Goal: Task Accomplishment & Management: Manage account settings

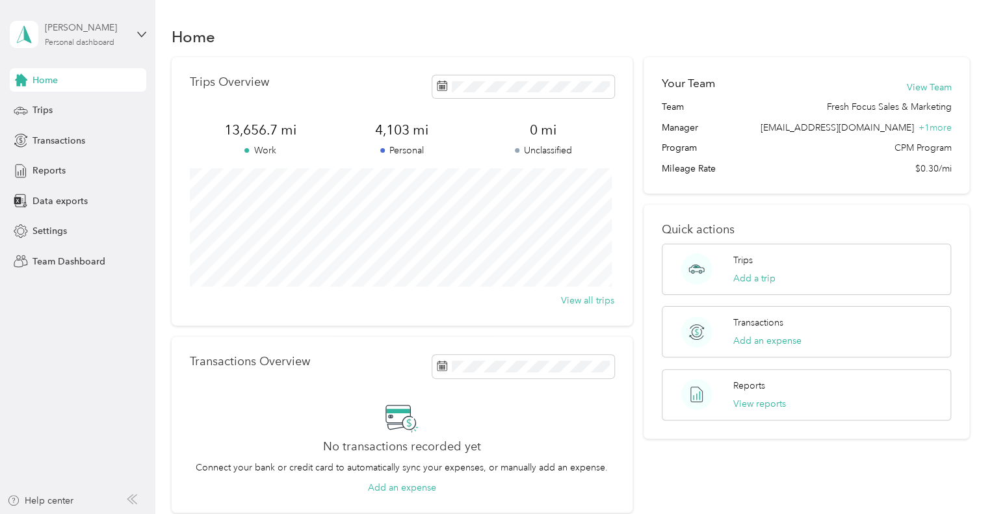
click at [107, 44] on div "Personal dashboard" at bounding box center [80, 43] width 70 height 8
click at [71, 109] on div "Team dashboard" at bounding box center [147, 103] width 256 height 23
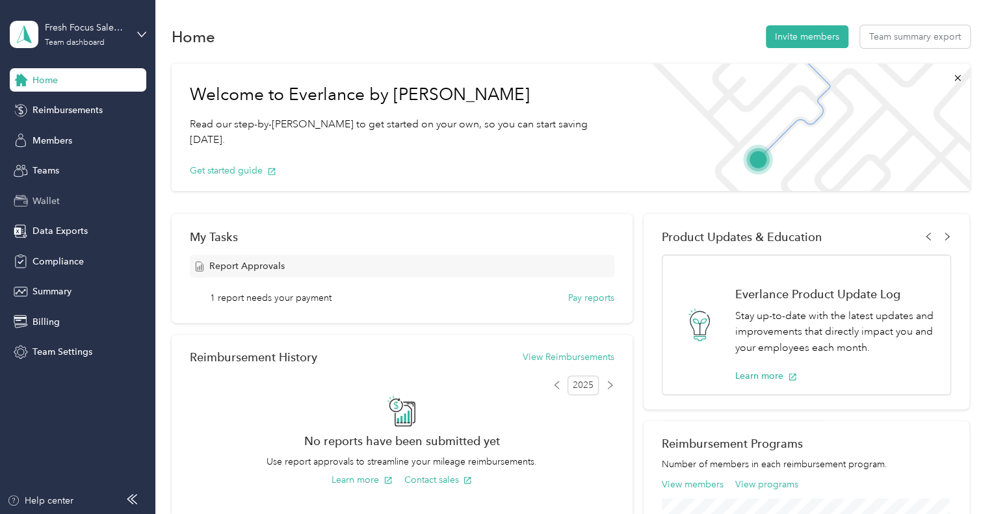
click at [55, 198] on span "Wallet" at bounding box center [46, 201] width 27 height 14
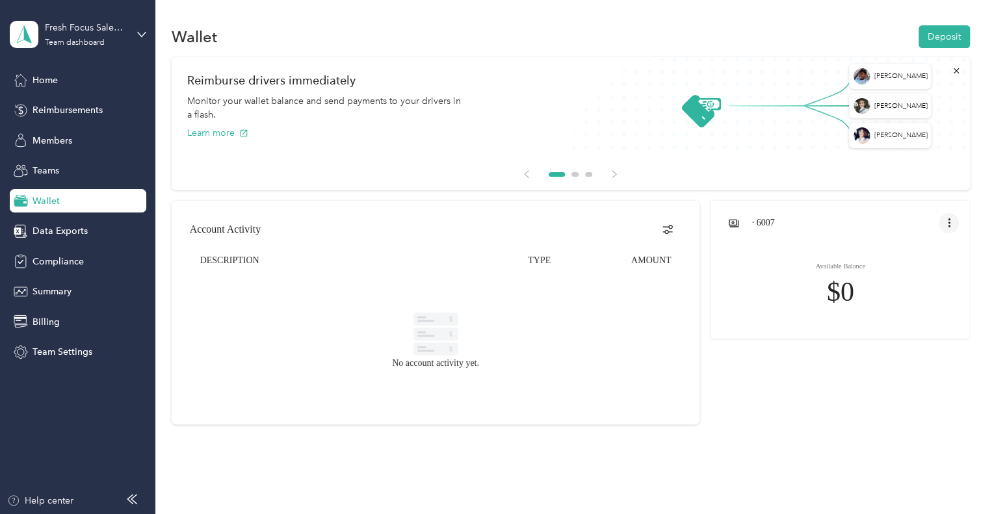
click at [943, 229] on button "open account menu" at bounding box center [949, 223] width 21 height 21
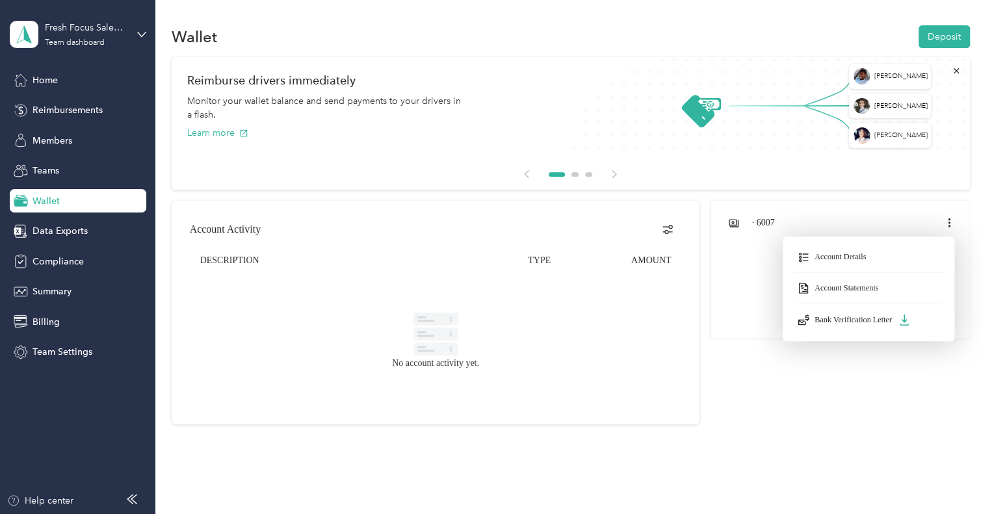
click at [799, 406] on div at bounding box center [496, 257] width 992 height 514
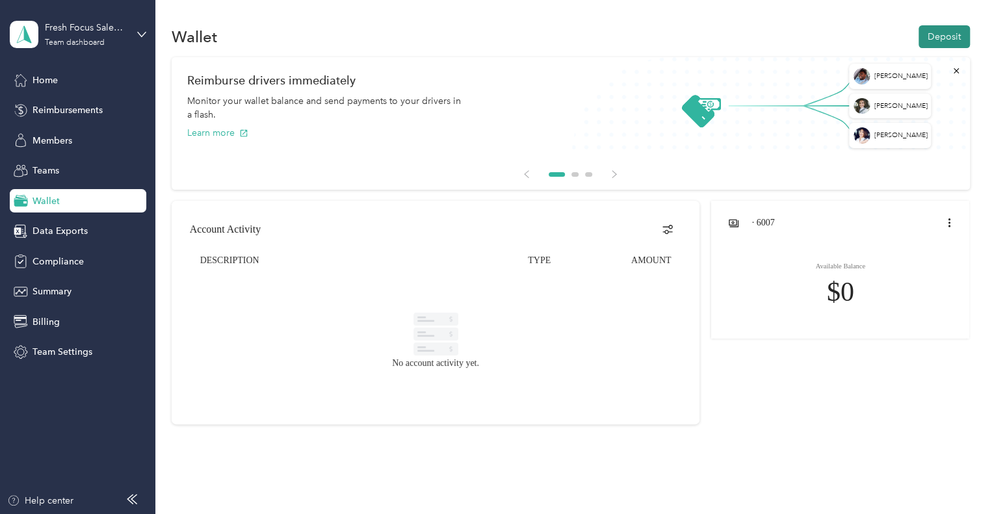
click at [950, 42] on button "Deposit" at bounding box center [944, 36] width 51 height 23
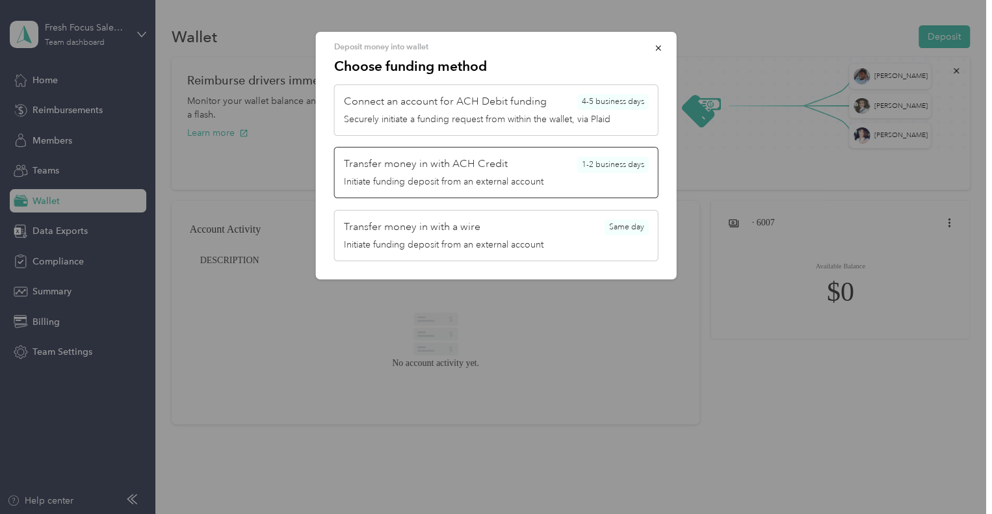
click at [511, 167] on div "Transfer money in with ACH Credit 1-2 business days" at bounding box center [496, 165] width 305 height 16
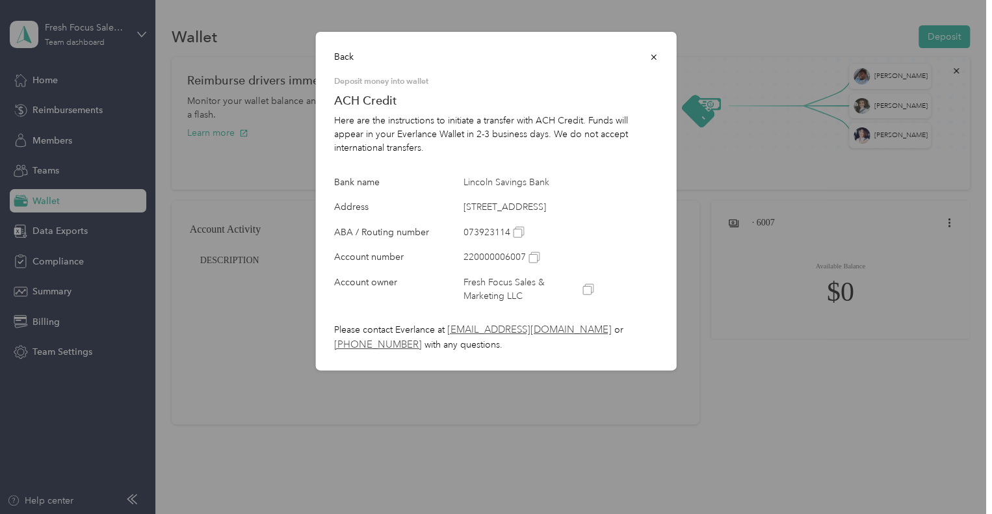
click at [656, 57] on icon "button" at bounding box center [654, 57] width 9 height 9
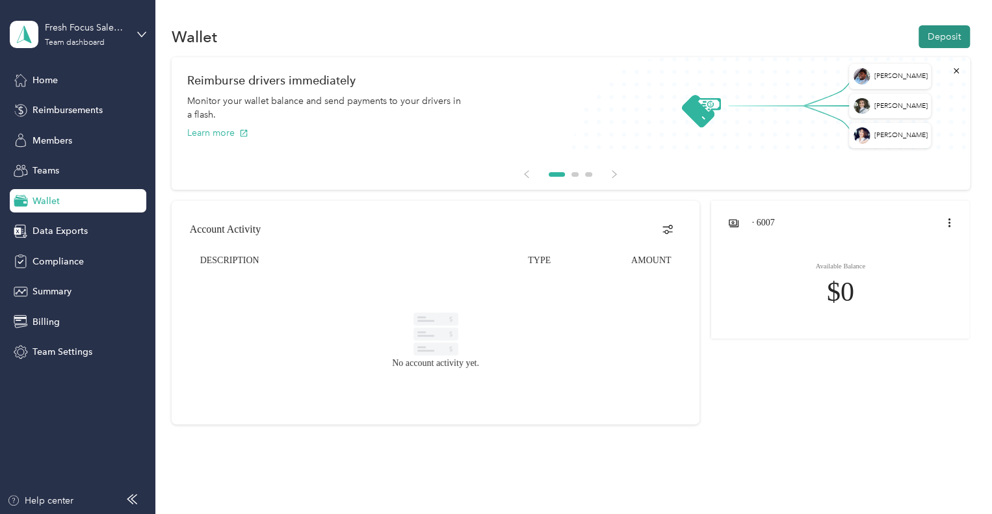
click at [935, 33] on button "Deposit" at bounding box center [944, 36] width 51 height 23
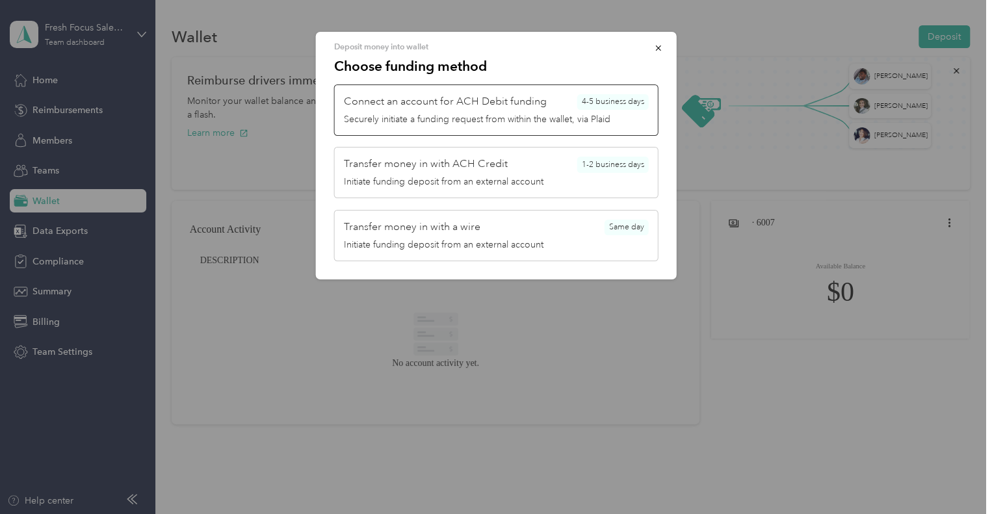
click at [530, 107] on span "Connect an account for ACH Debit funding" at bounding box center [445, 102] width 203 height 16
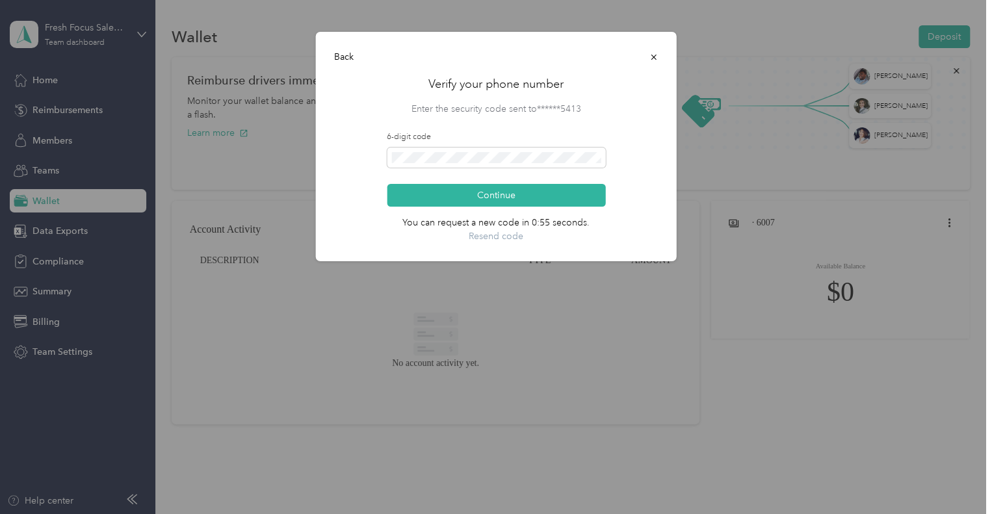
click at [654, 57] on icon "button" at bounding box center [653, 57] width 5 height 5
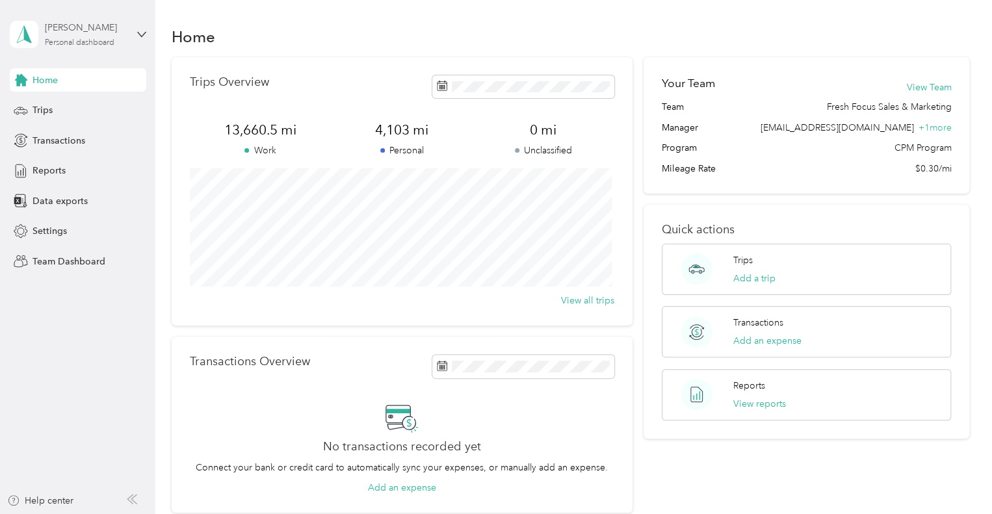
click at [73, 42] on div "Personal dashboard" at bounding box center [80, 43] width 70 height 8
click at [81, 111] on div "Team dashboard" at bounding box center [147, 107] width 256 height 23
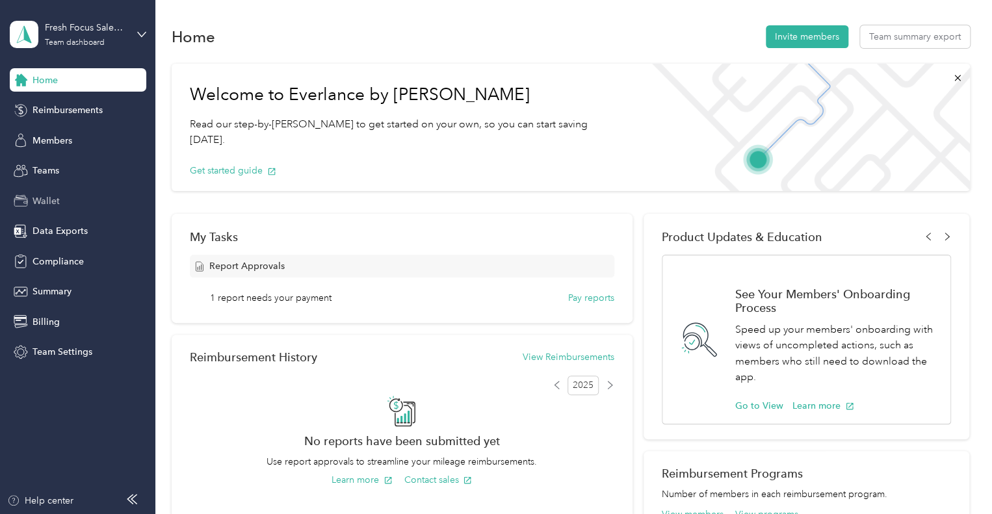
click at [40, 197] on span "Wallet" at bounding box center [46, 201] width 27 height 14
